Goal: Task Accomplishment & Management: Manage account settings

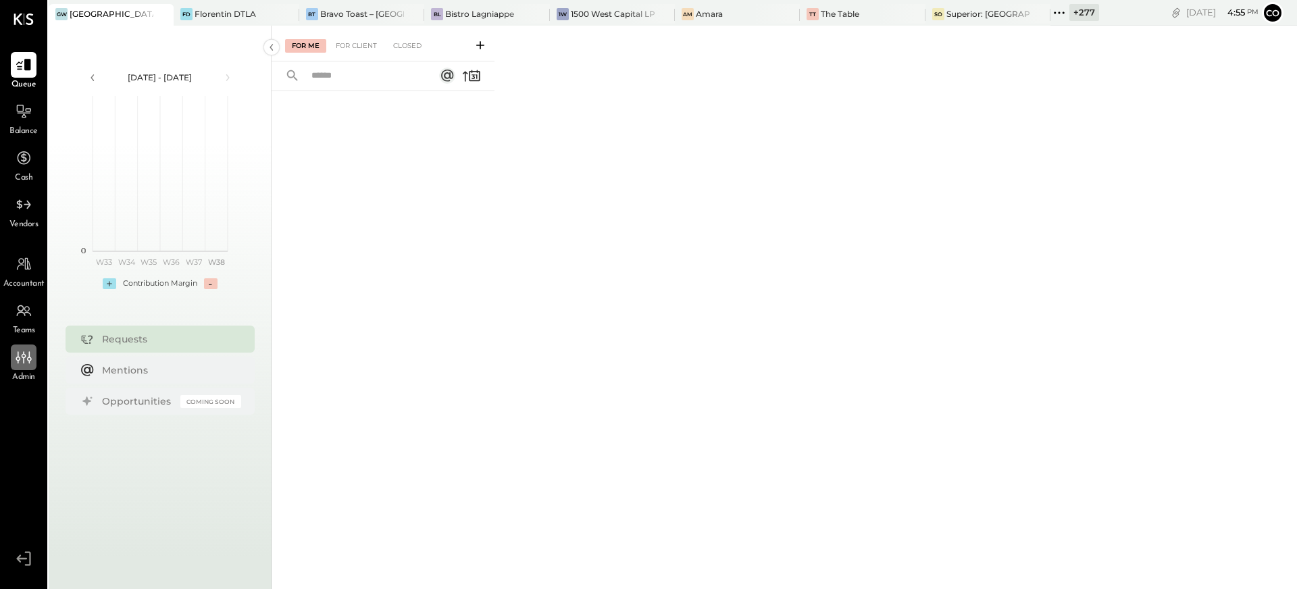
click at [14, 359] on div at bounding box center [24, 358] width 26 height 26
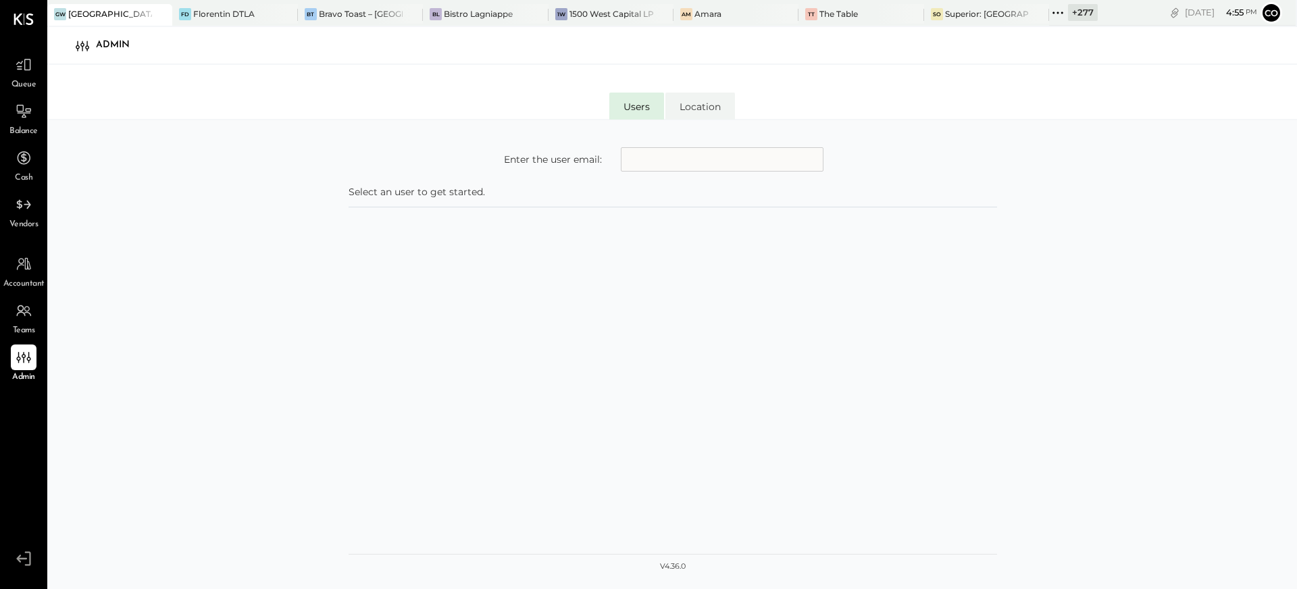
click at [695, 159] on input "text" at bounding box center [722, 159] width 203 height 24
type input "**********"
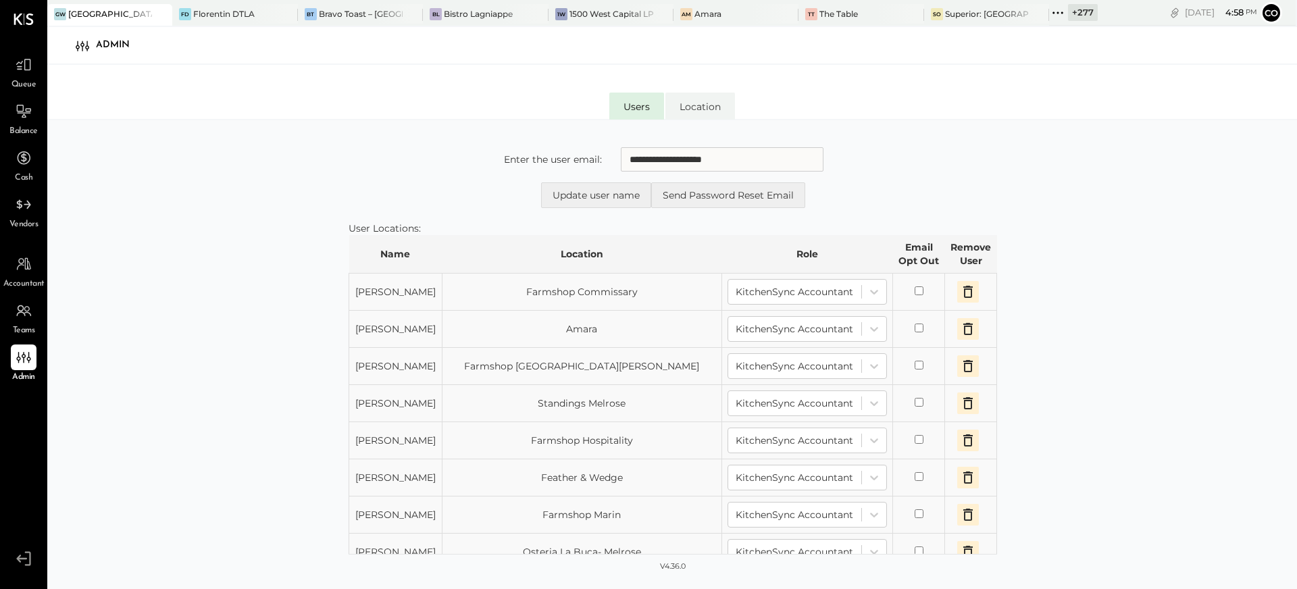
click at [960, 291] on icon "button" at bounding box center [968, 292] width 16 height 16
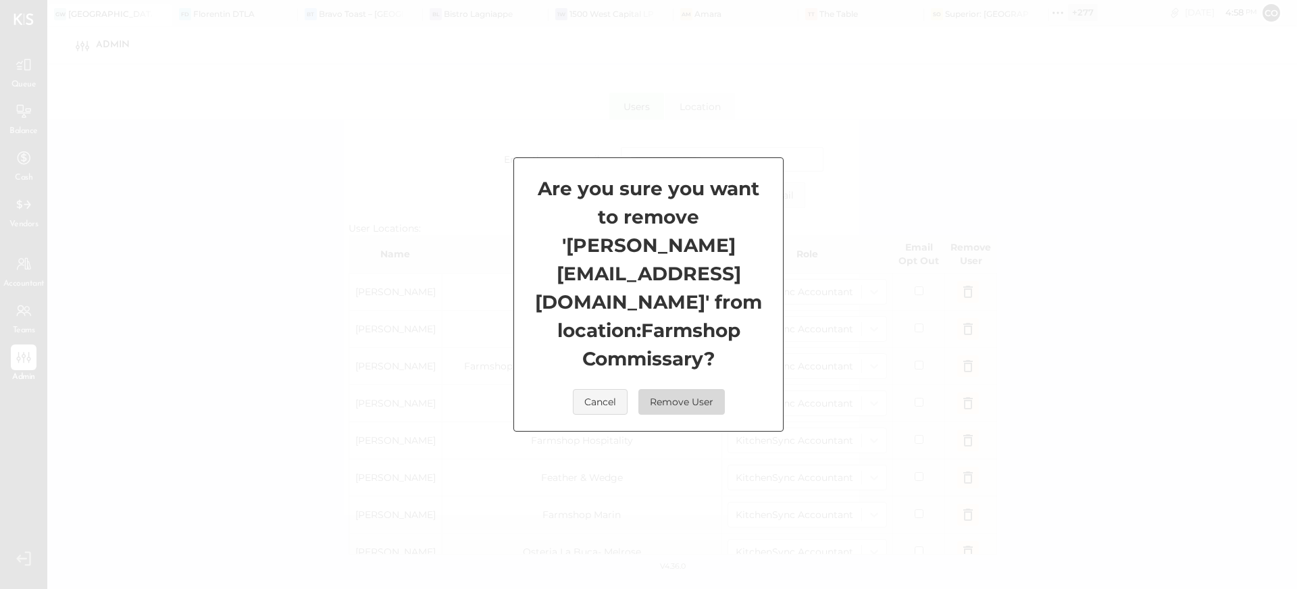
click at [698, 392] on button "Remove User" at bounding box center [681, 402] width 86 height 26
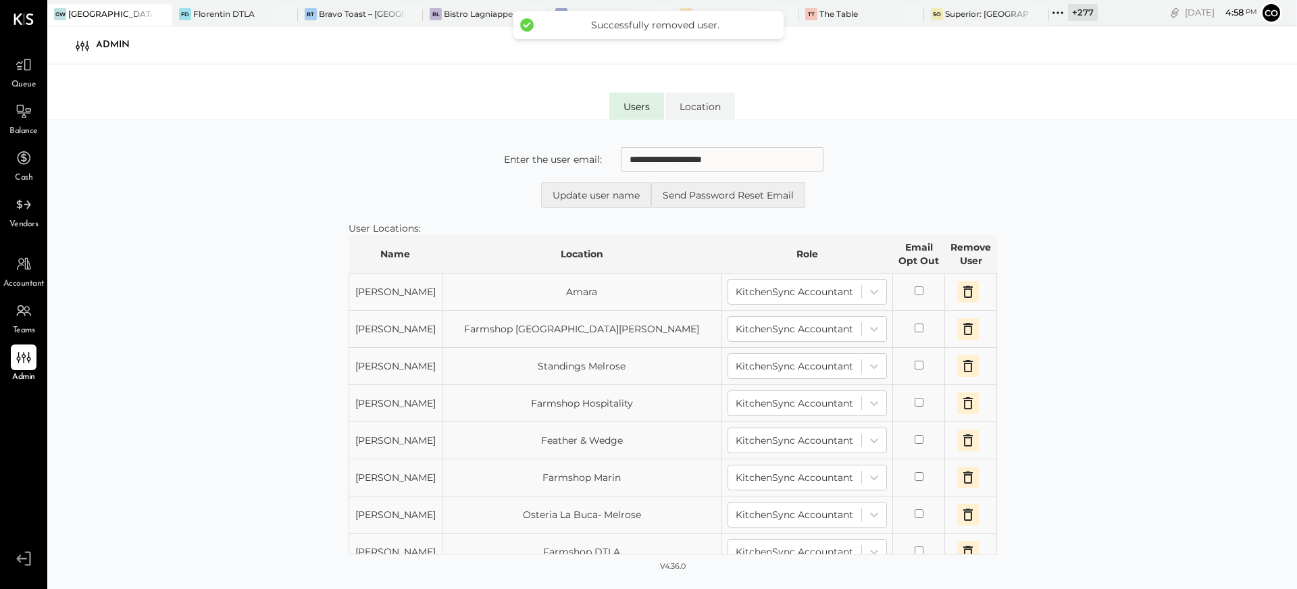
click at [963, 289] on icon "button" at bounding box center [967, 292] width 9 height 12
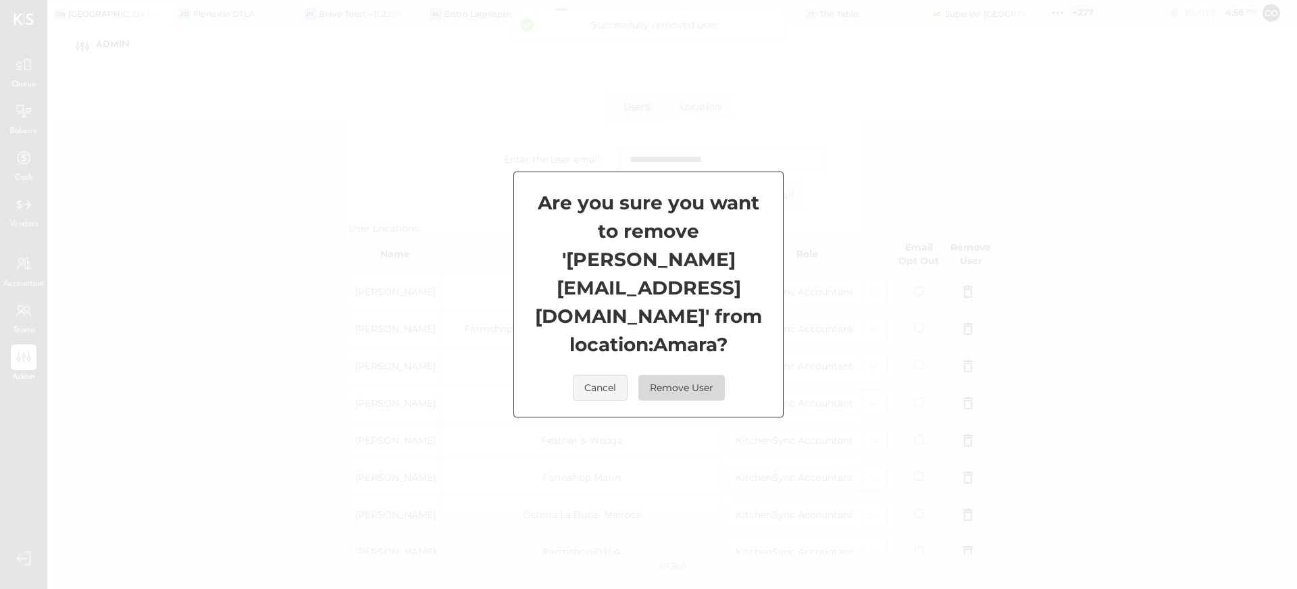
click at [705, 375] on button "Remove User" at bounding box center [681, 388] width 86 height 26
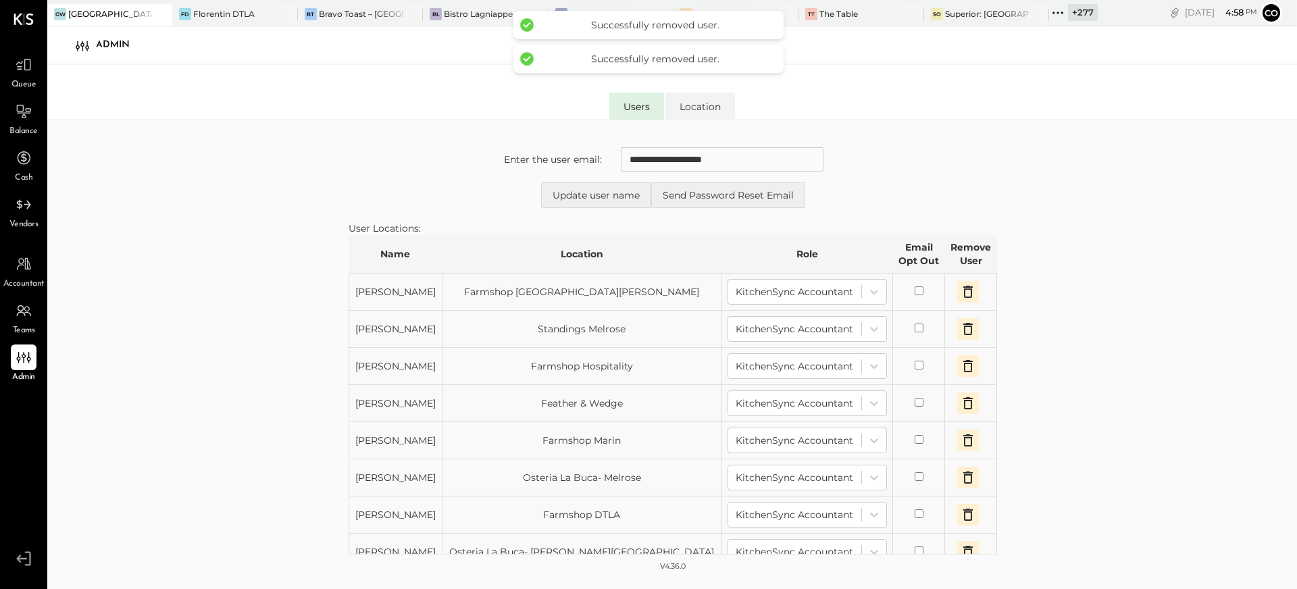
click at [961, 291] on icon "button" at bounding box center [968, 292] width 16 height 16
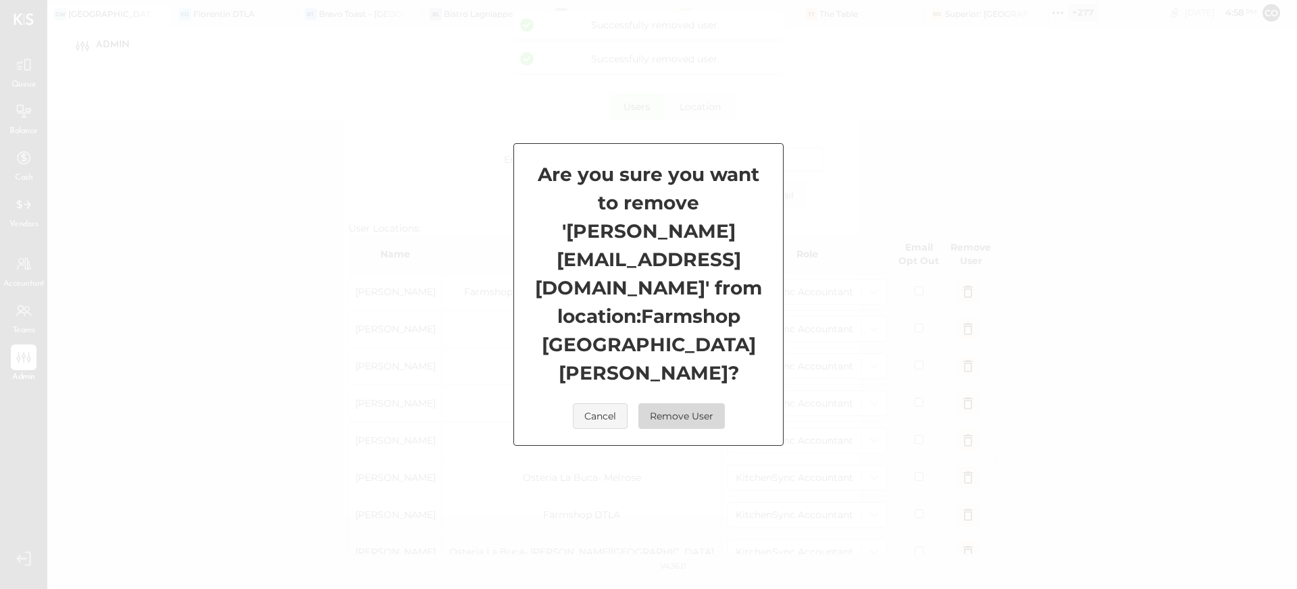
click at [698, 403] on button "Remove User" at bounding box center [681, 416] width 86 height 26
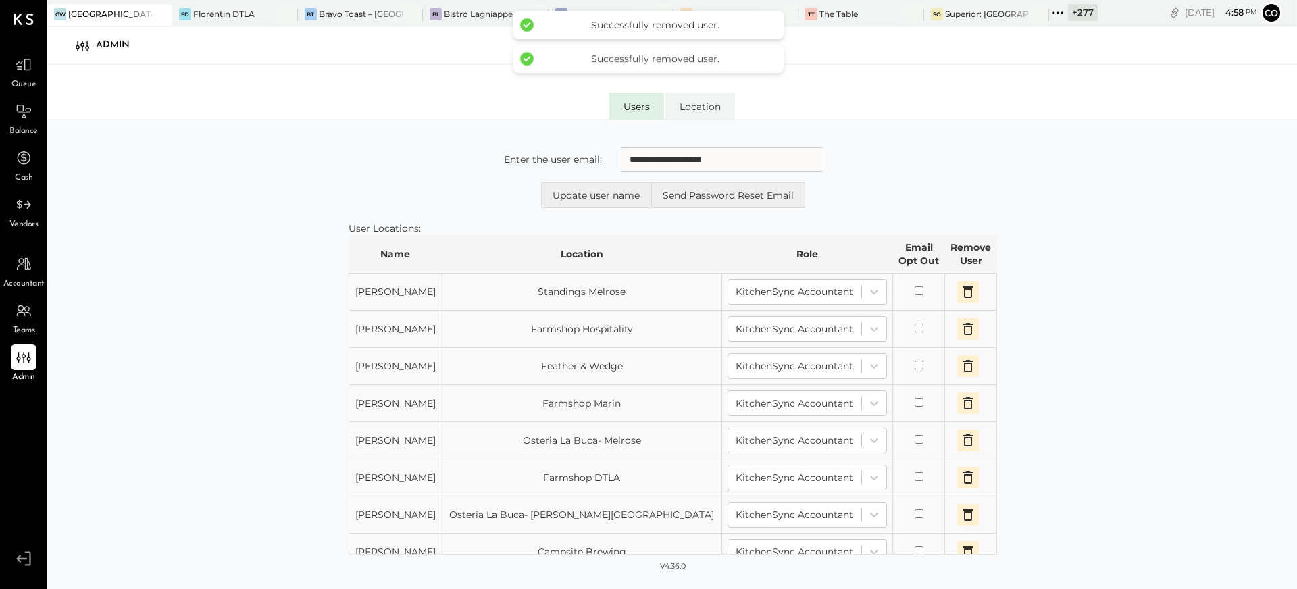
click at [963, 286] on icon "button" at bounding box center [968, 292] width 16 height 16
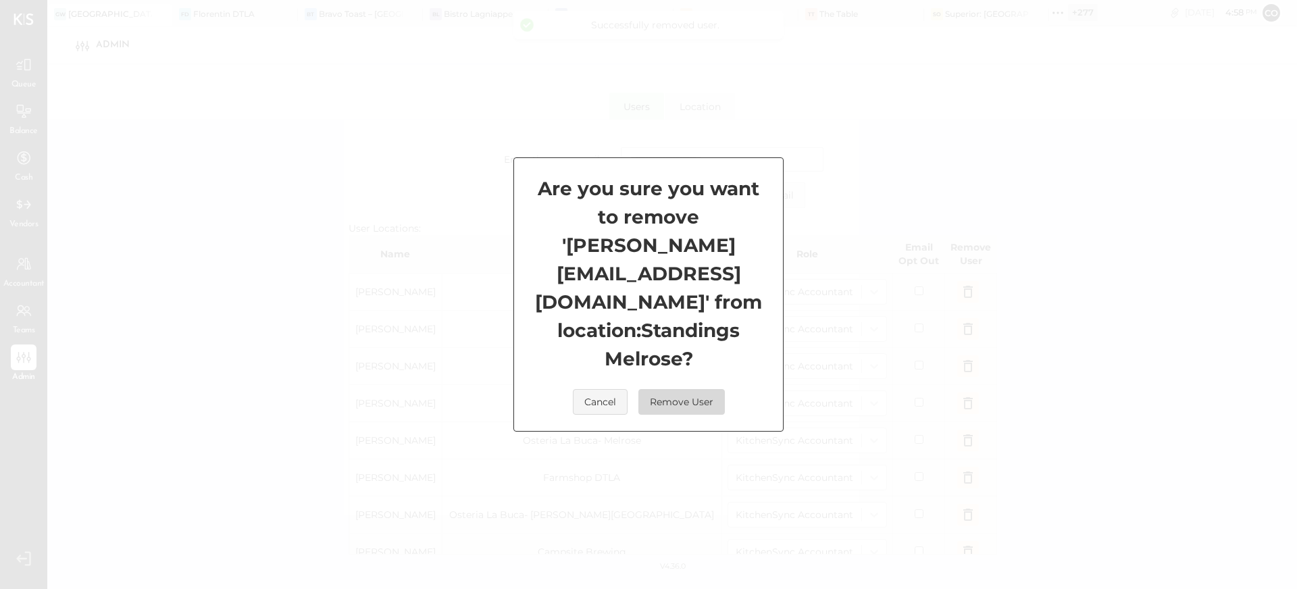
click at [705, 389] on button "Remove User" at bounding box center [681, 402] width 86 height 26
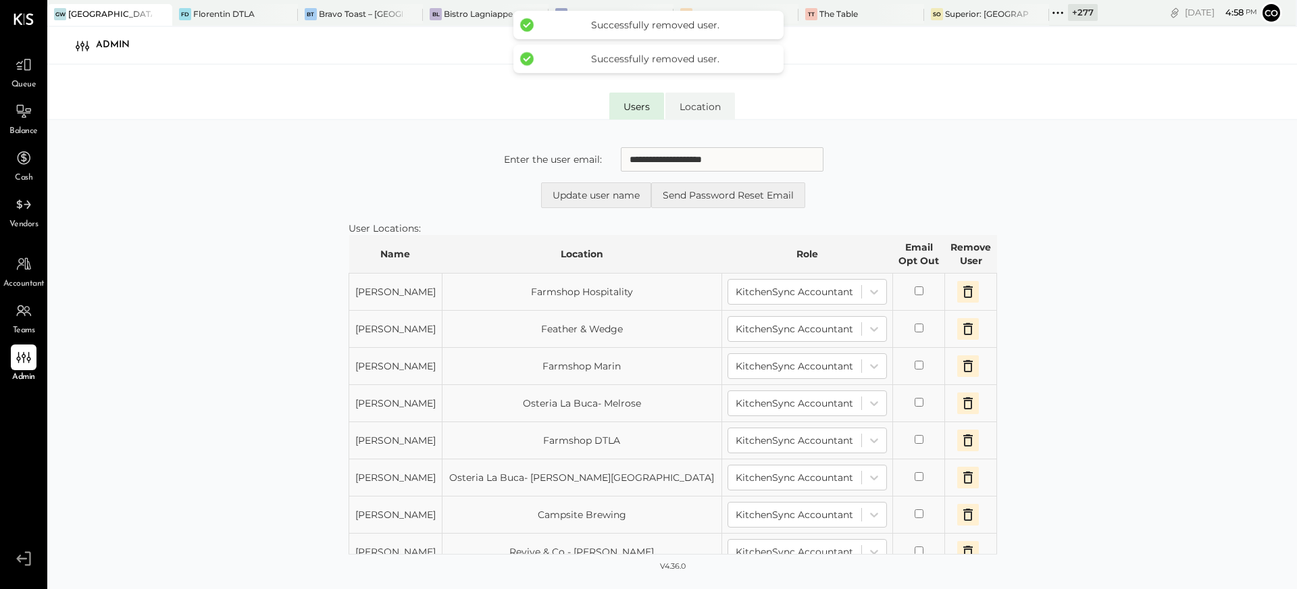
click at [963, 295] on icon "button" at bounding box center [967, 292] width 9 height 12
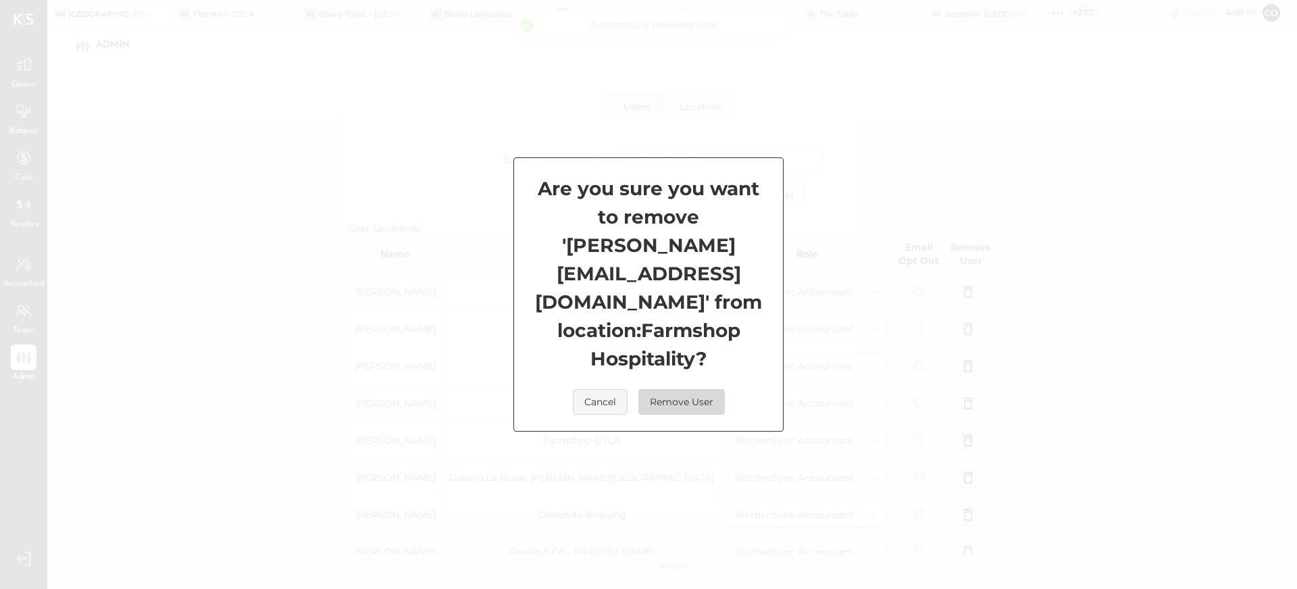
click at [702, 389] on button "Remove User" at bounding box center [681, 402] width 86 height 26
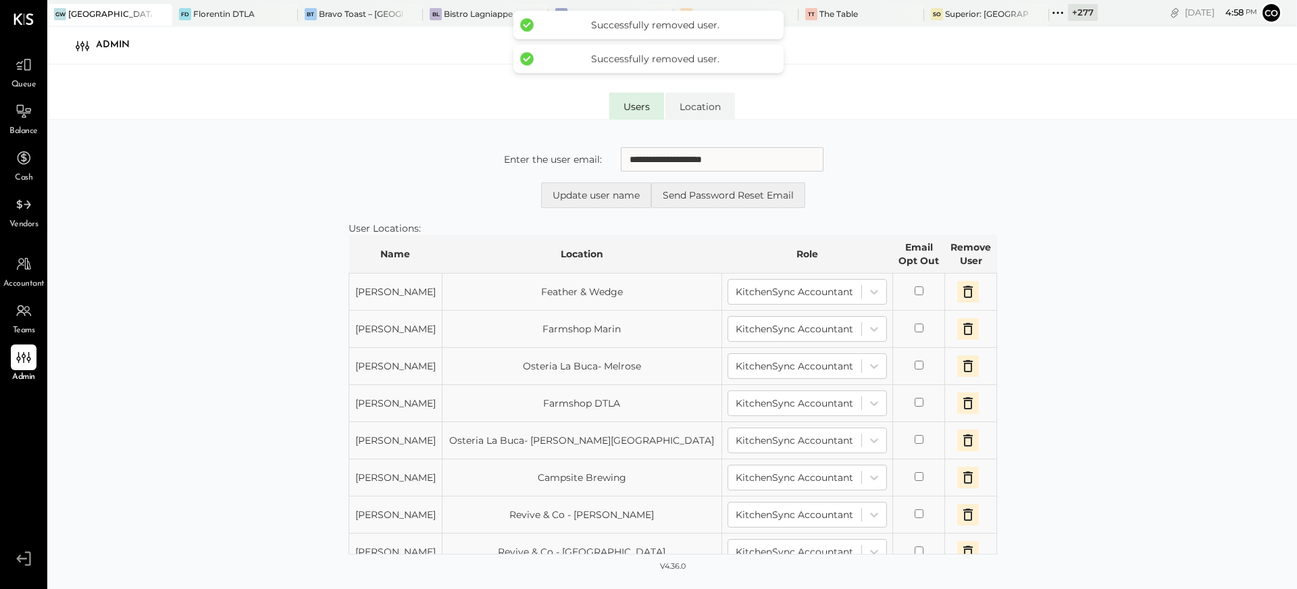
click at [963, 291] on icon "button" at bounding box center [967, 292] width 9 height 12
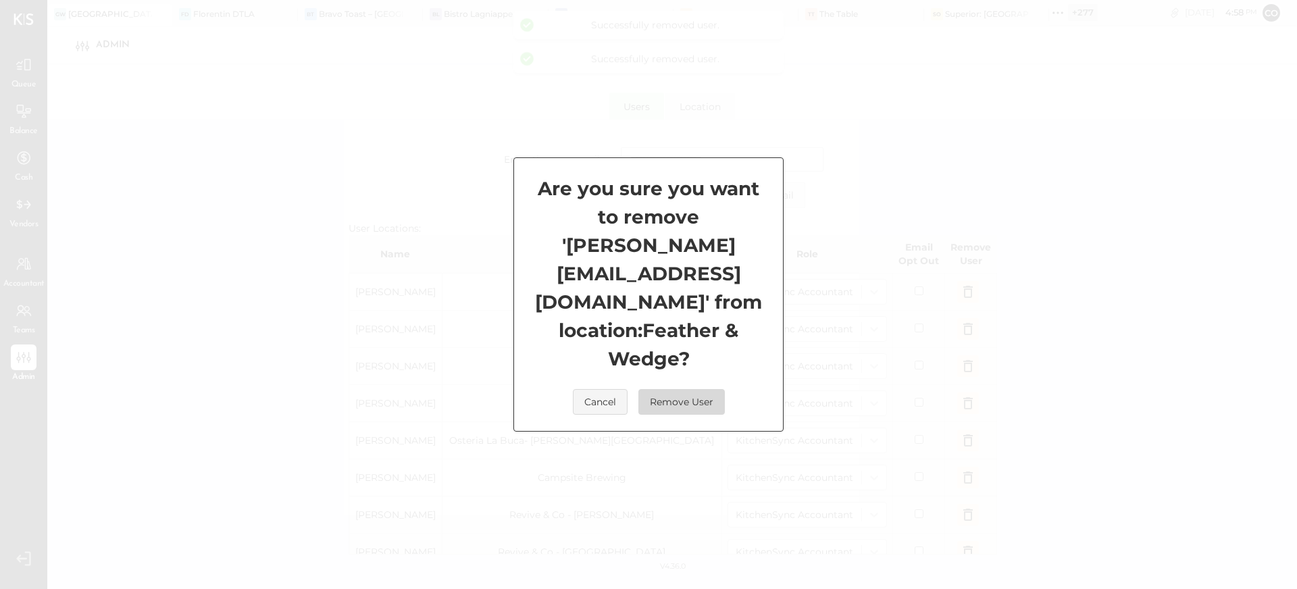
click at [701, 389] on button "Remove User" at bounding box center [681, 402] width 86 height 26
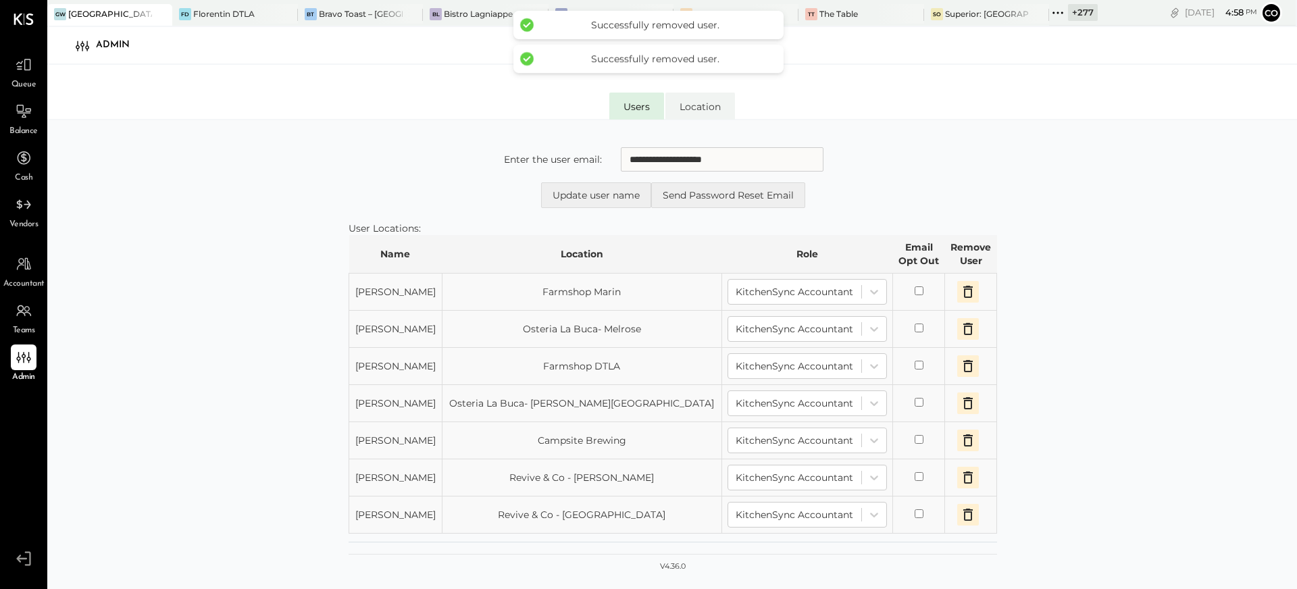
click at [963, 287] on icon "button" at bounding box center [967, 292] width 9 height 12
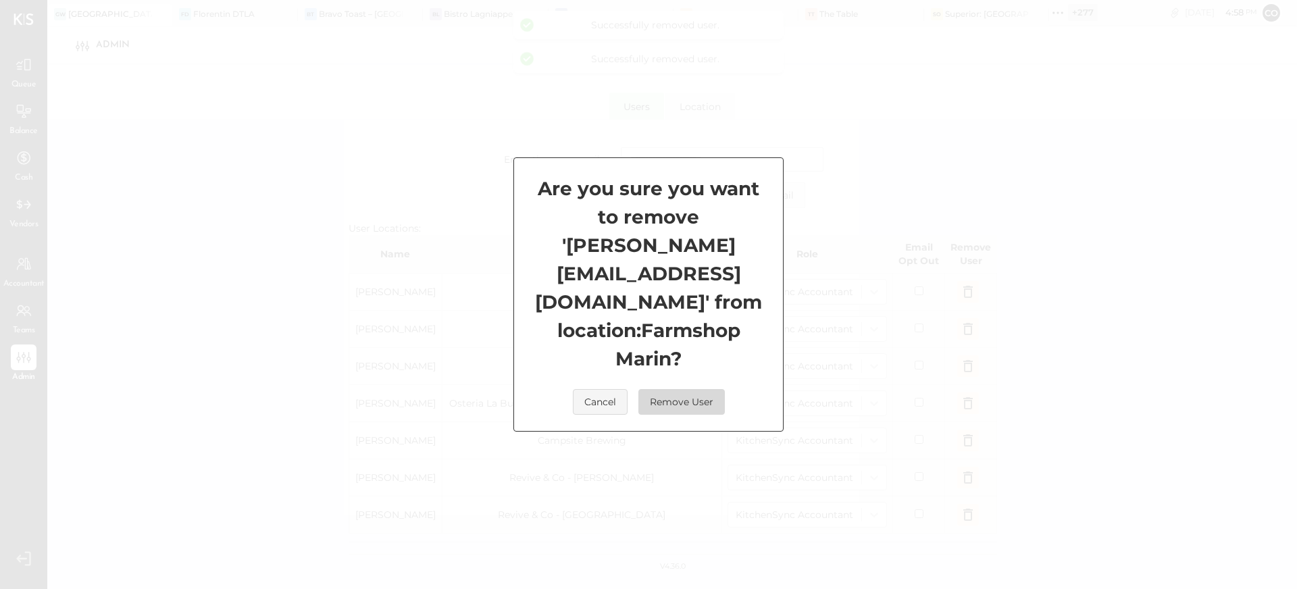
click at [700, 389] on button "Remove User" at bounding box center [681, 402] width 86 height 26
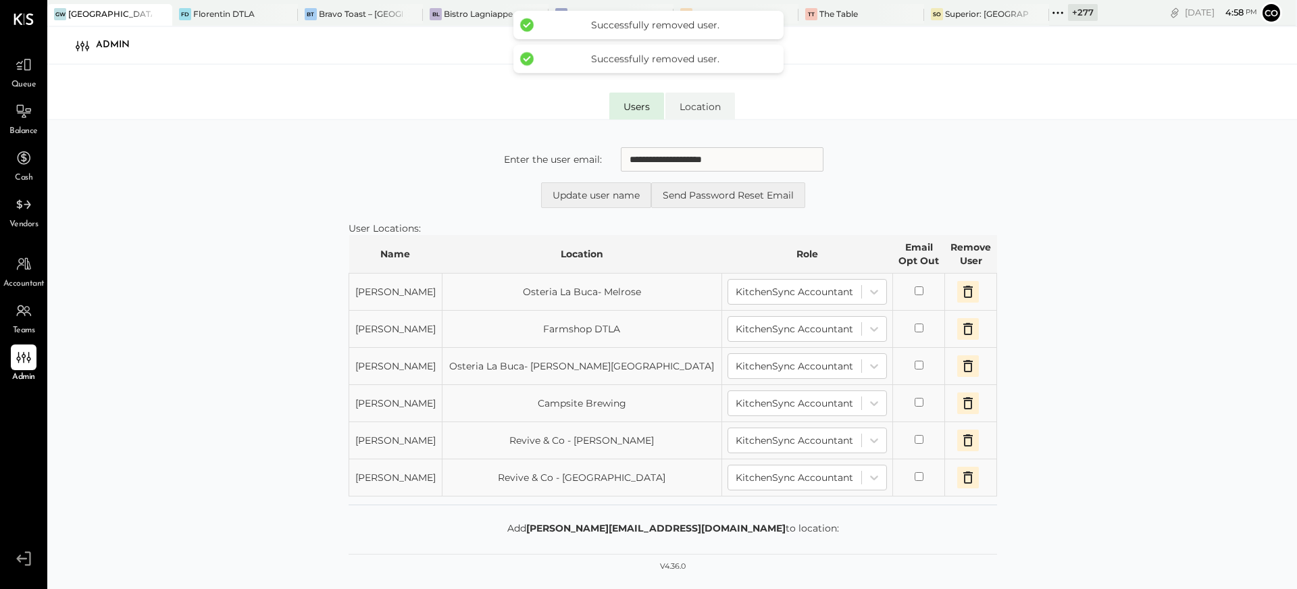
click at [960, 293] on icon "button" at bounding box center [968, 292] width 16 height 16
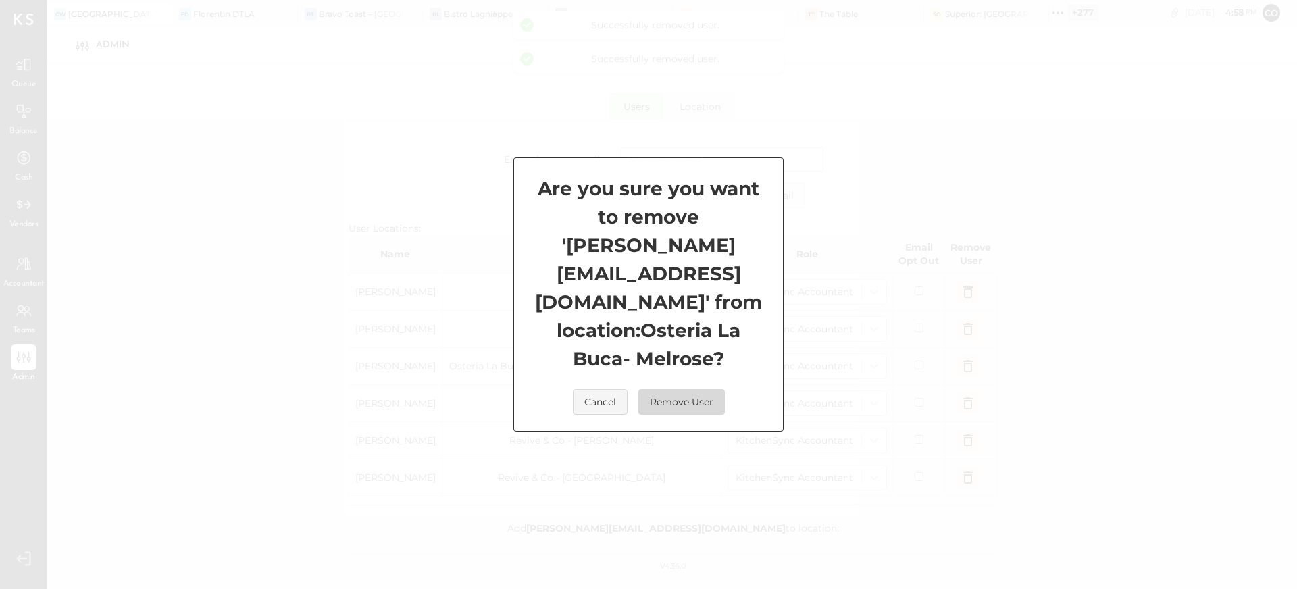
click at [672, 389] on button "Remove User" at bounding box center [681, 402] width 86 height 26
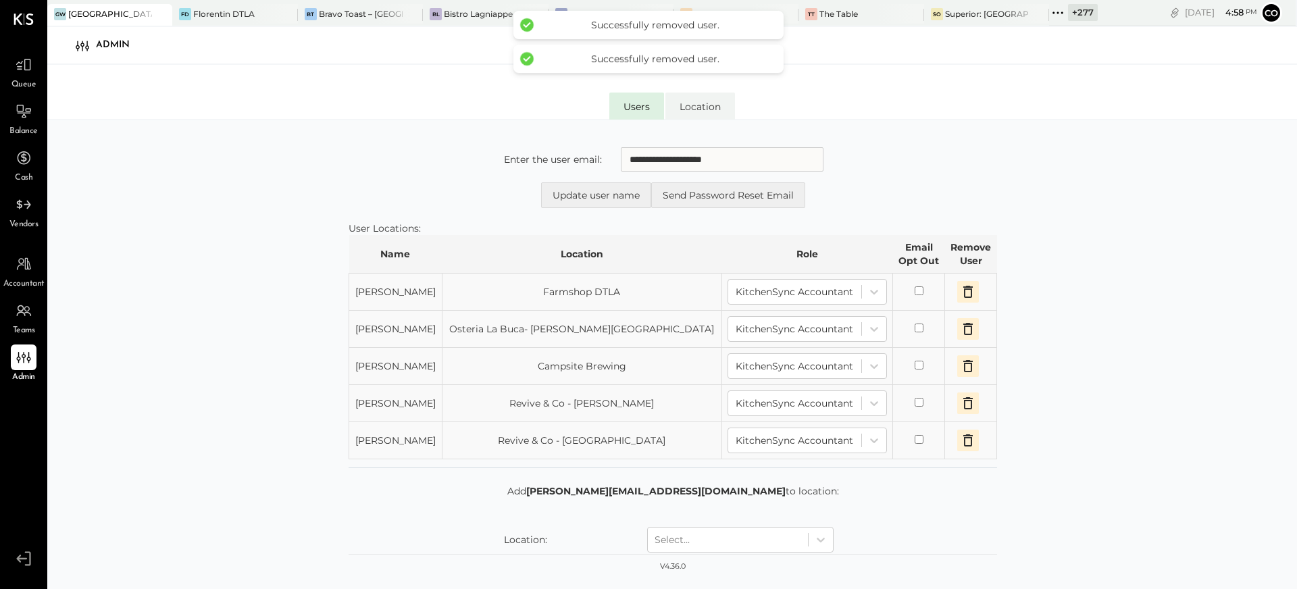
click at [960, 293] on icon "button" at bounding box center [968, 292] width 16 height 16
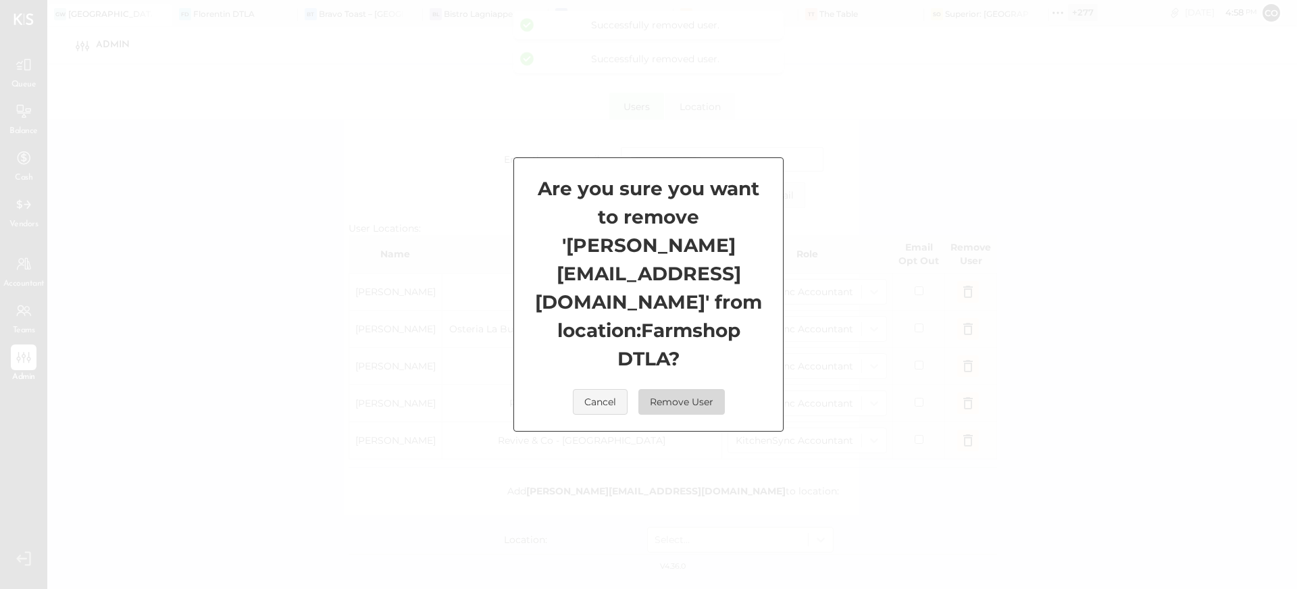
click at [679, 389] on button "Remove User" at bounding box center [681, 402] width 86 height 26
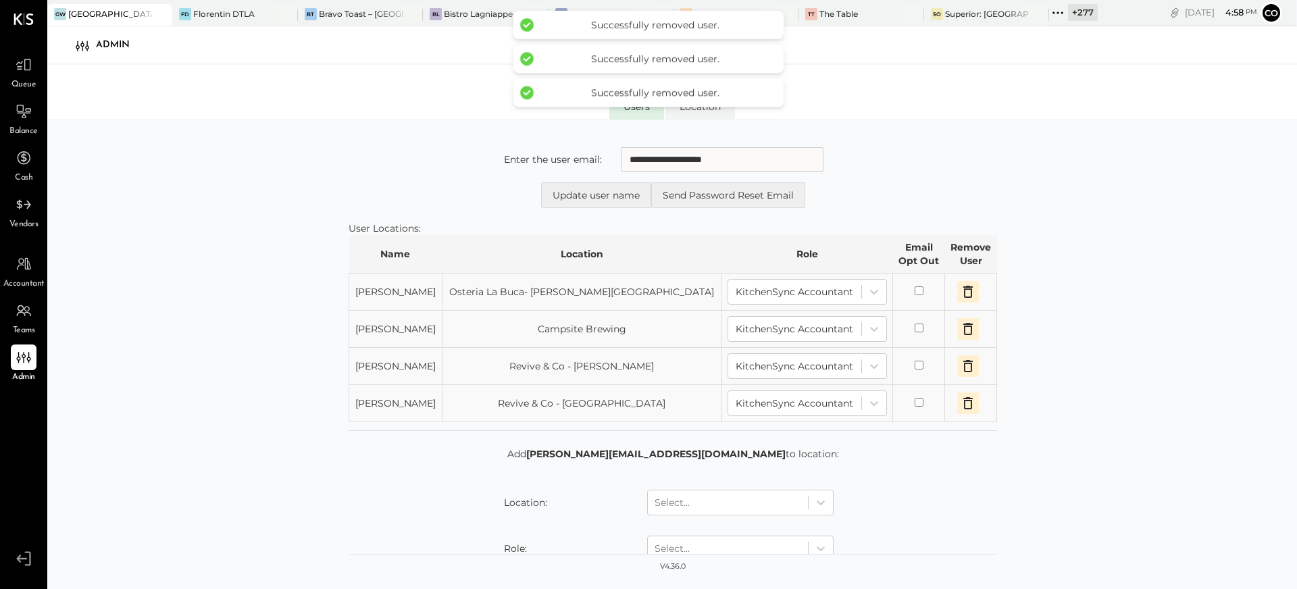
click at [960, 294] on icon "button" at bounding box center [968, 292] width 16 height 16
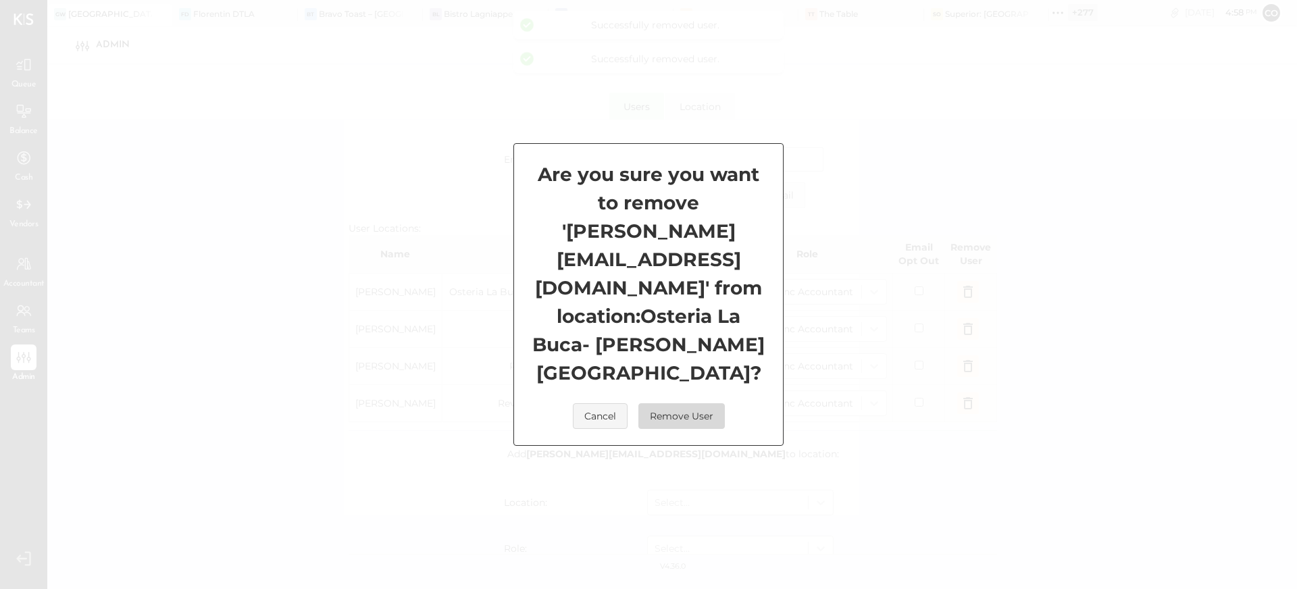
click at [695, 403] on button "Remove User" at bounding box center [681, 416] width 86 height 26
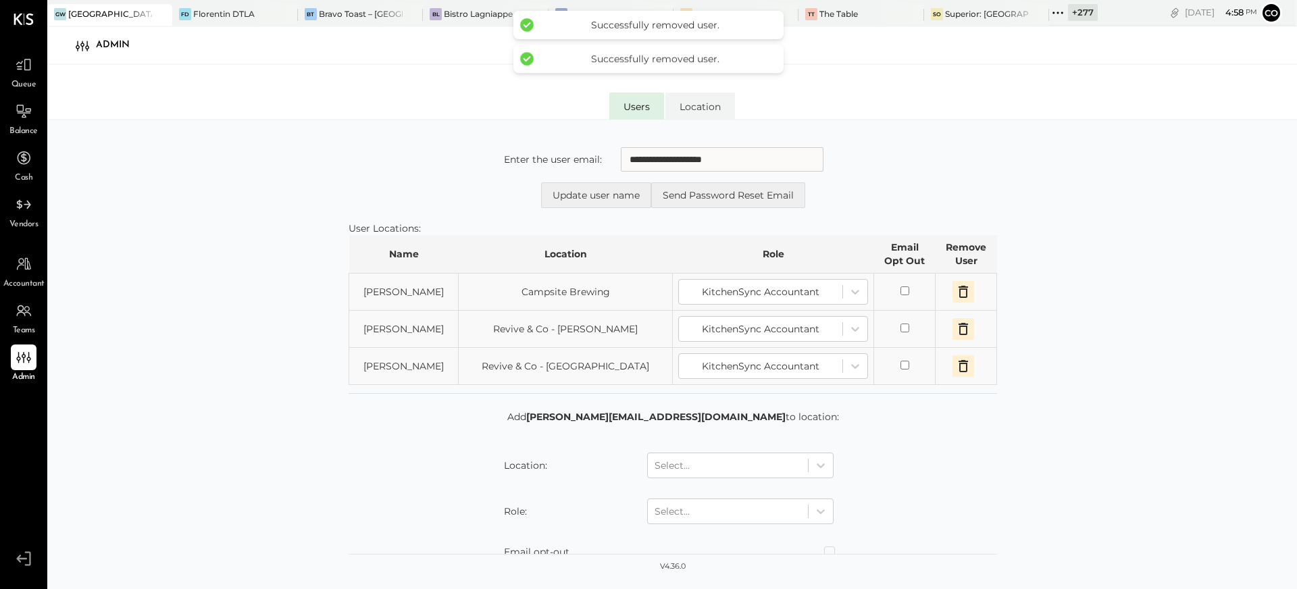
click at [959, 297] on icon "button" at bounding box center [963, 292] width 9 height 12
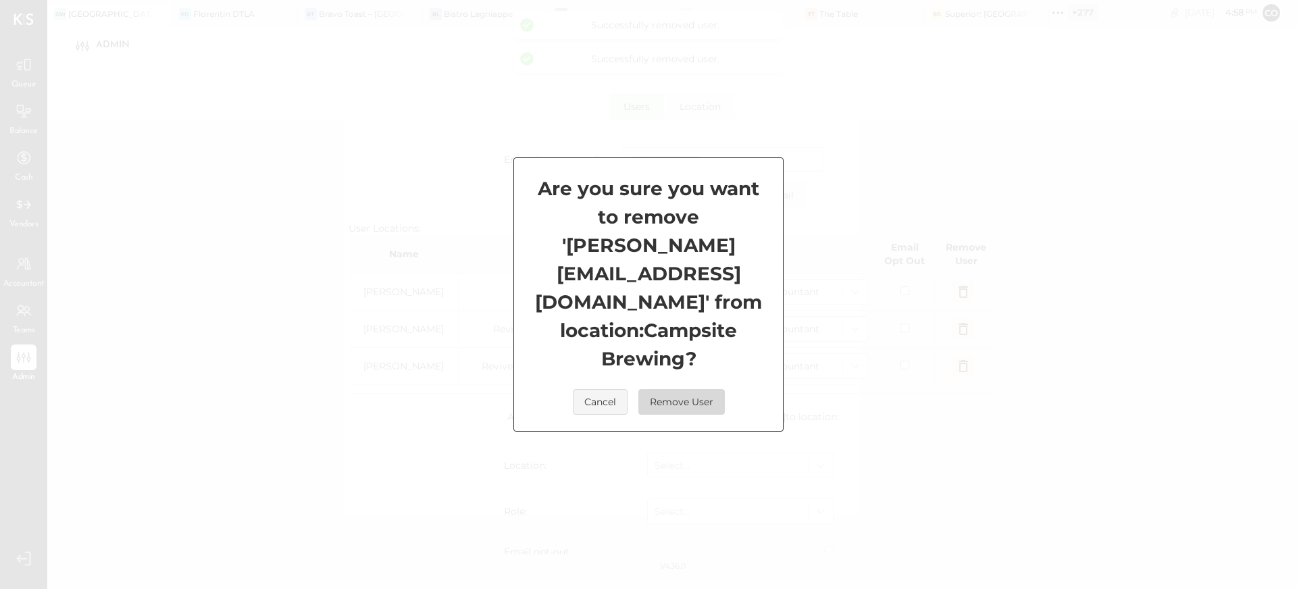
click at [689, 389] on button "Remove User" at bounding box center [681, 402] width 86 height 26
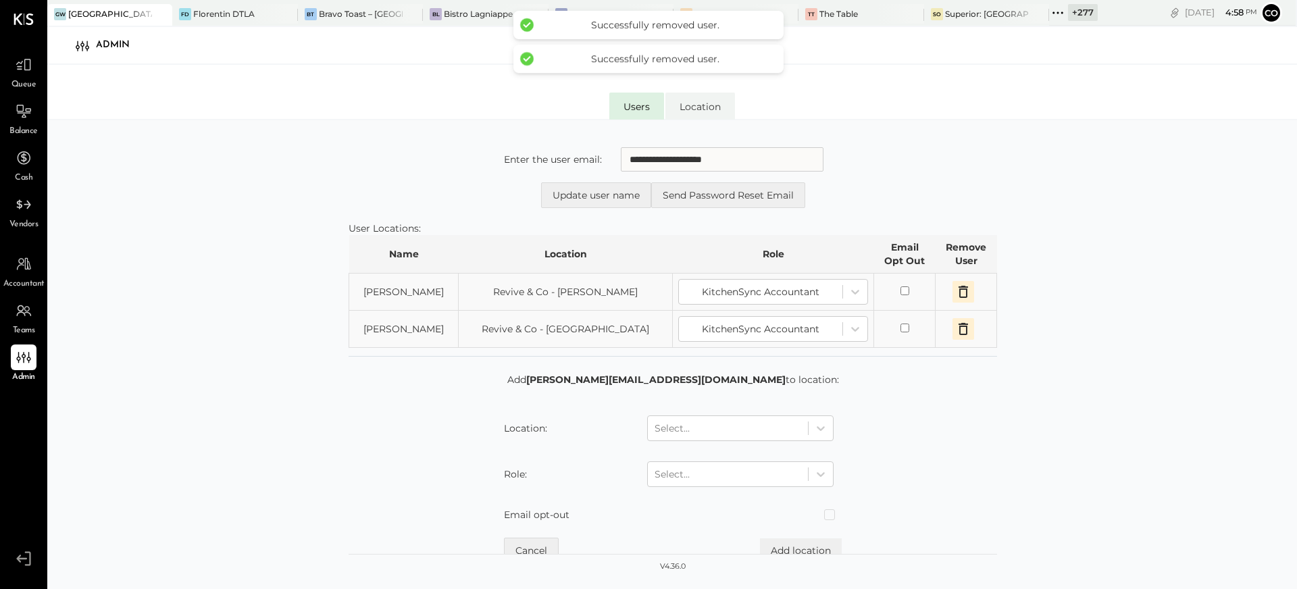
click at [959, 290] on icon "button" at bounding box center [963, 292] width 9 height 12
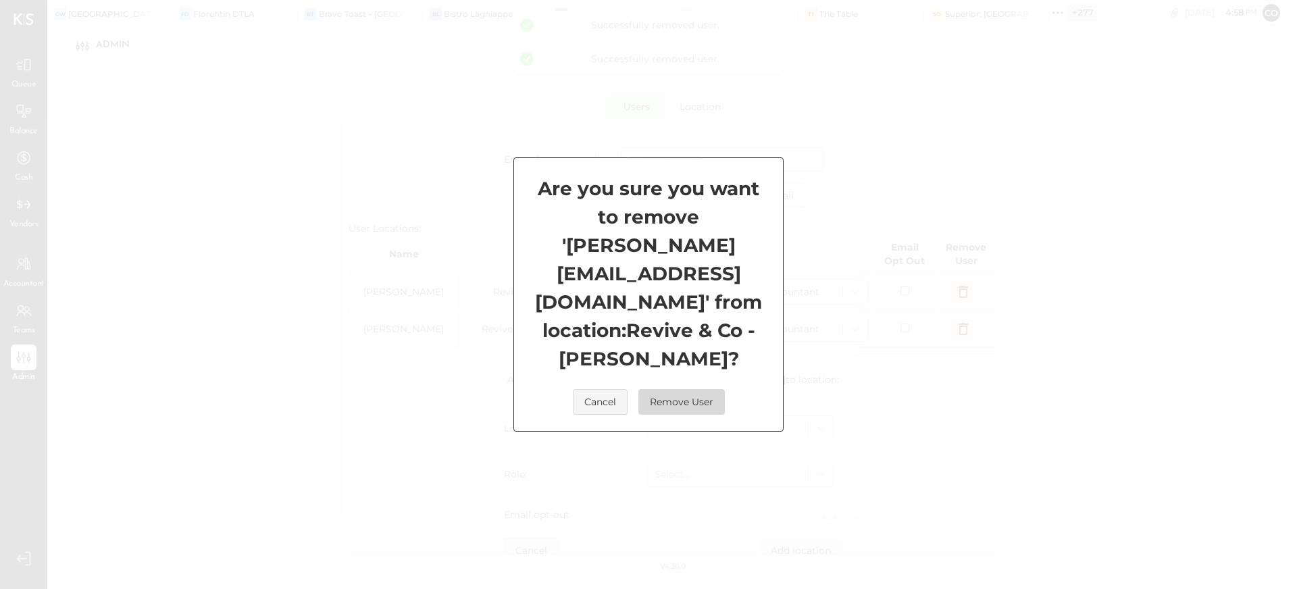
click at [720, 389] on button "Remove User" at bounding box center [681, 402] width 86 height 26
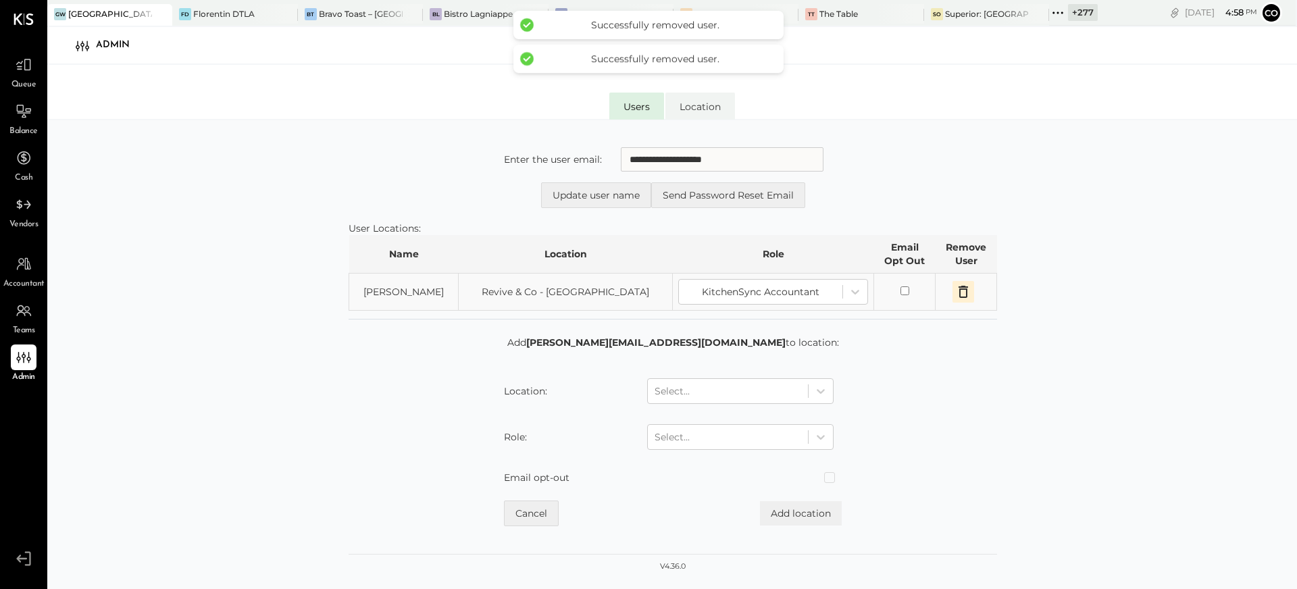
click at [959, 286] on icon "button" at bounding box center [963, 292] width 9 height 12
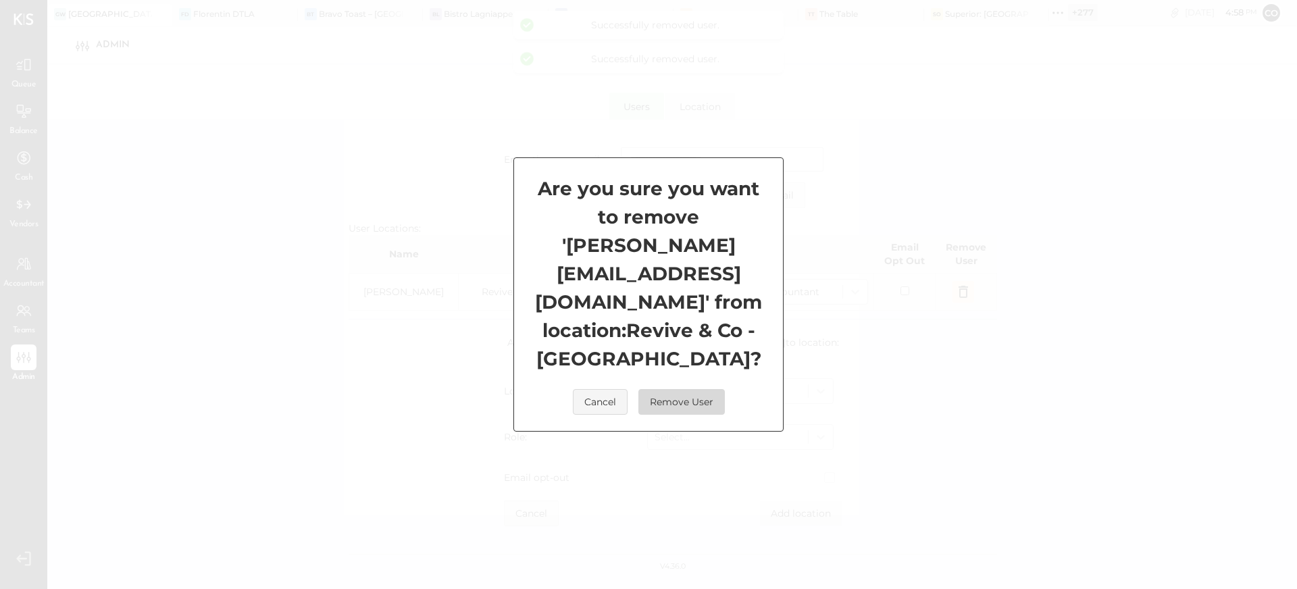
click at [698, 389] on button "Remove User" at bounding box center [681, 402] width 86 height 26
